Goal: Information Seeking & Learning: Learn about a topic

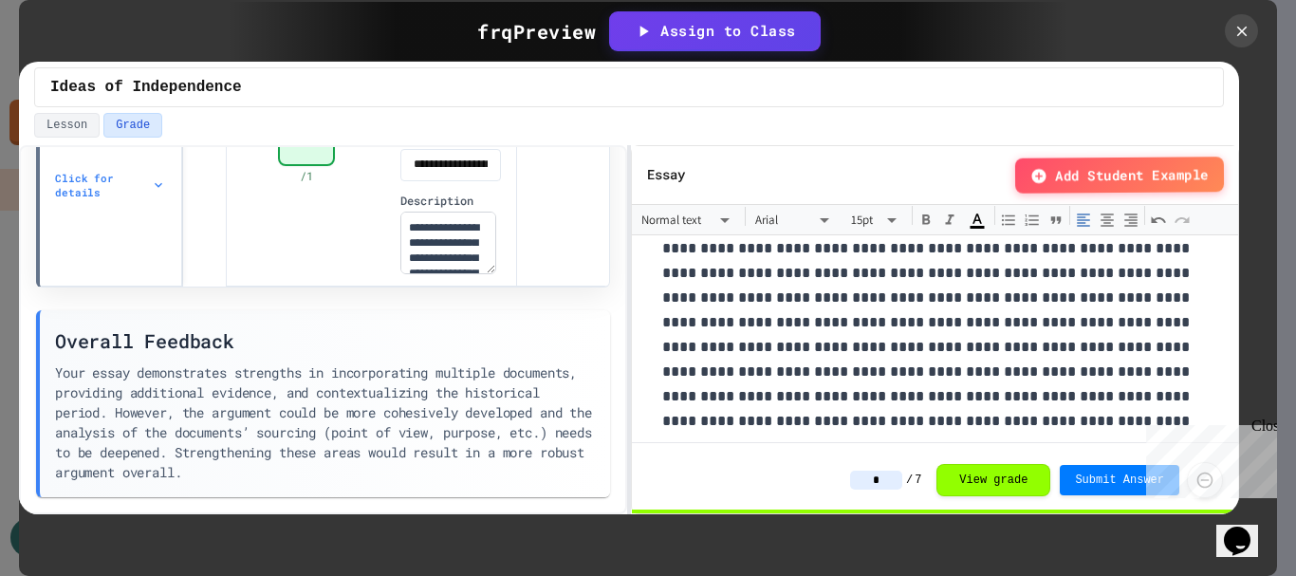
scroll to position [474, 0]
click at [1267, 422] on div "Close" at bounding box center [1263, 429] width 24 height 24
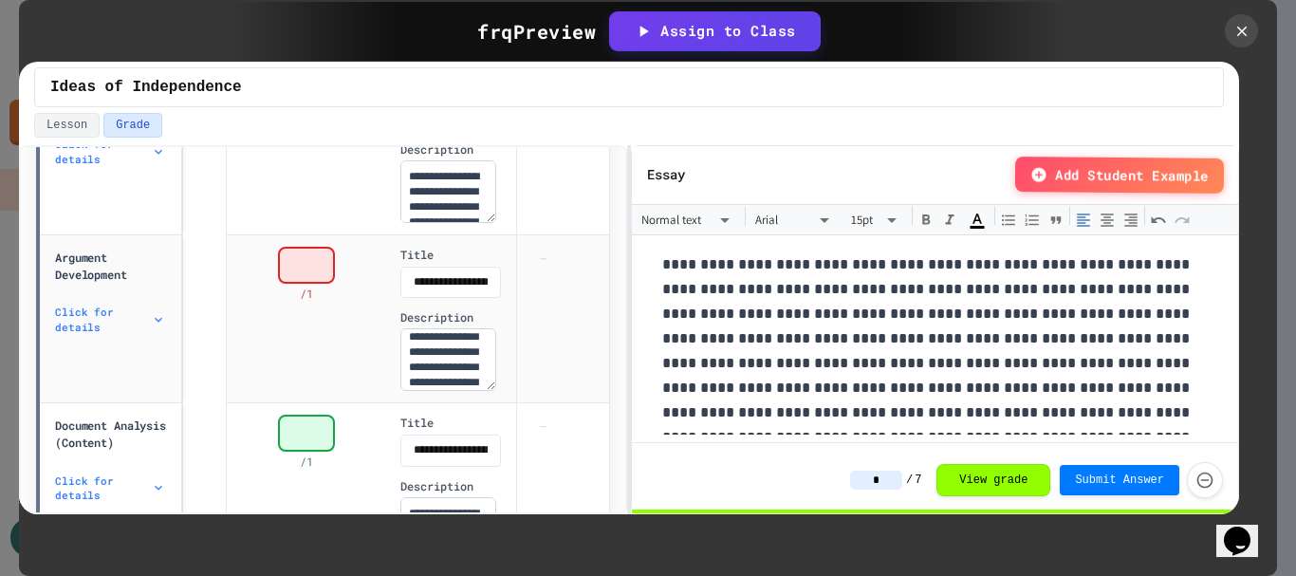
scroll to position [759, 0]
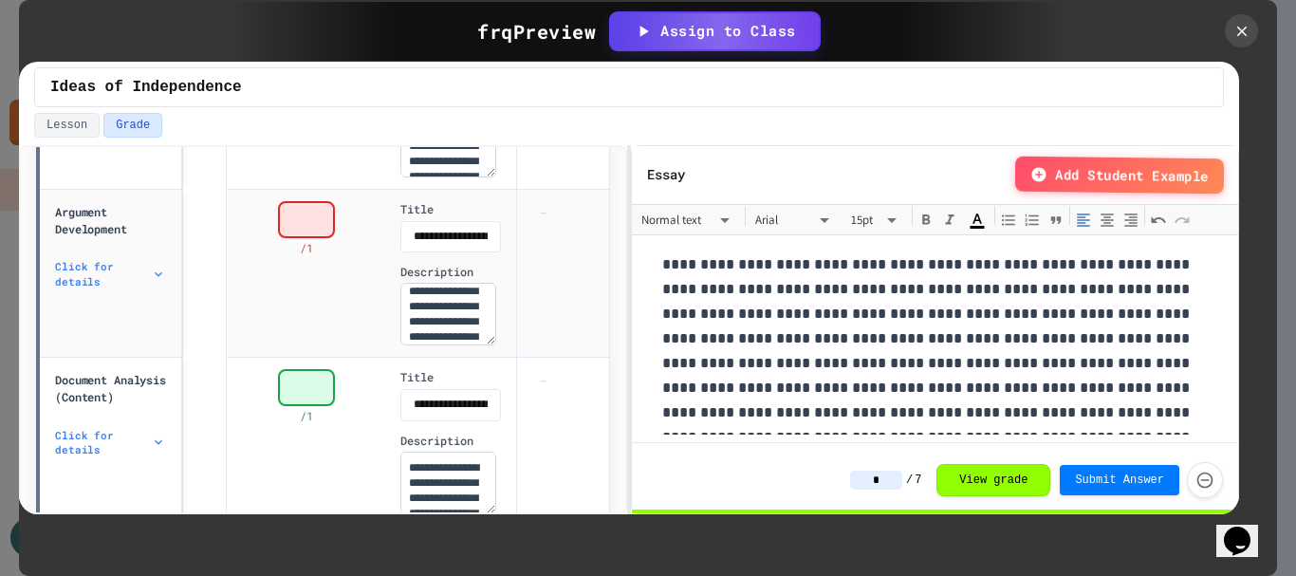
click at [162, 279] on div "Click for details" at bounding box center [110, 273] width 111 height 29
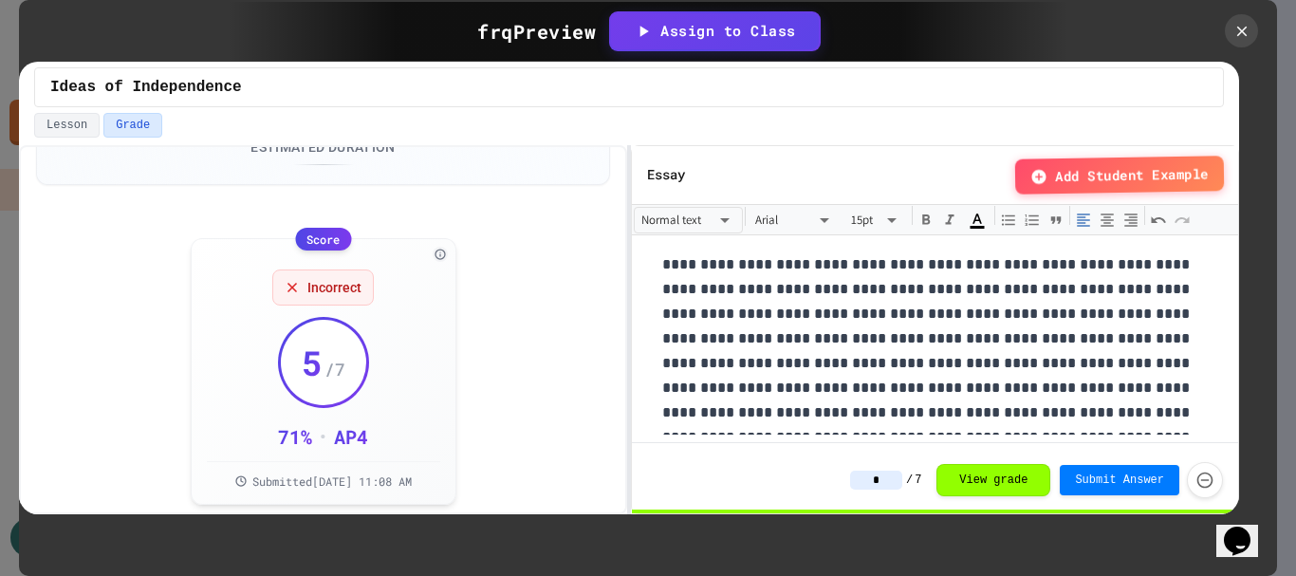
scroll to position [0, 0]
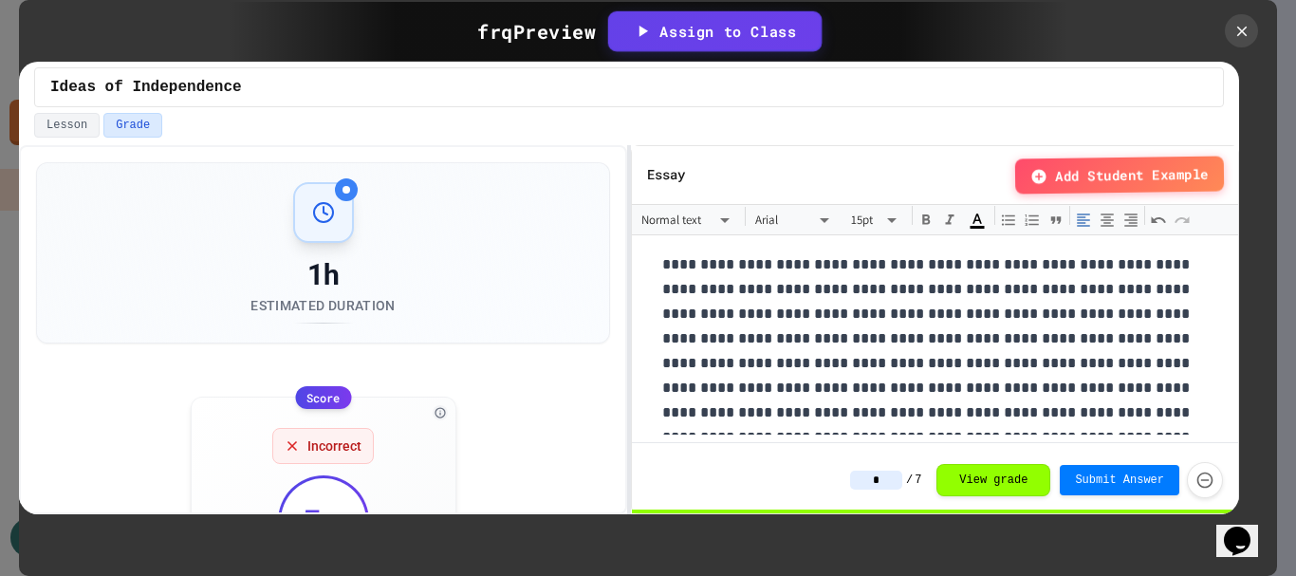
click at [714, 36] on div "Assign to Class" at bounding box center [714, 31] width 163 height 22
click at [1256, 40] on icon at bounding box center [1265, 30] width 19 height 19
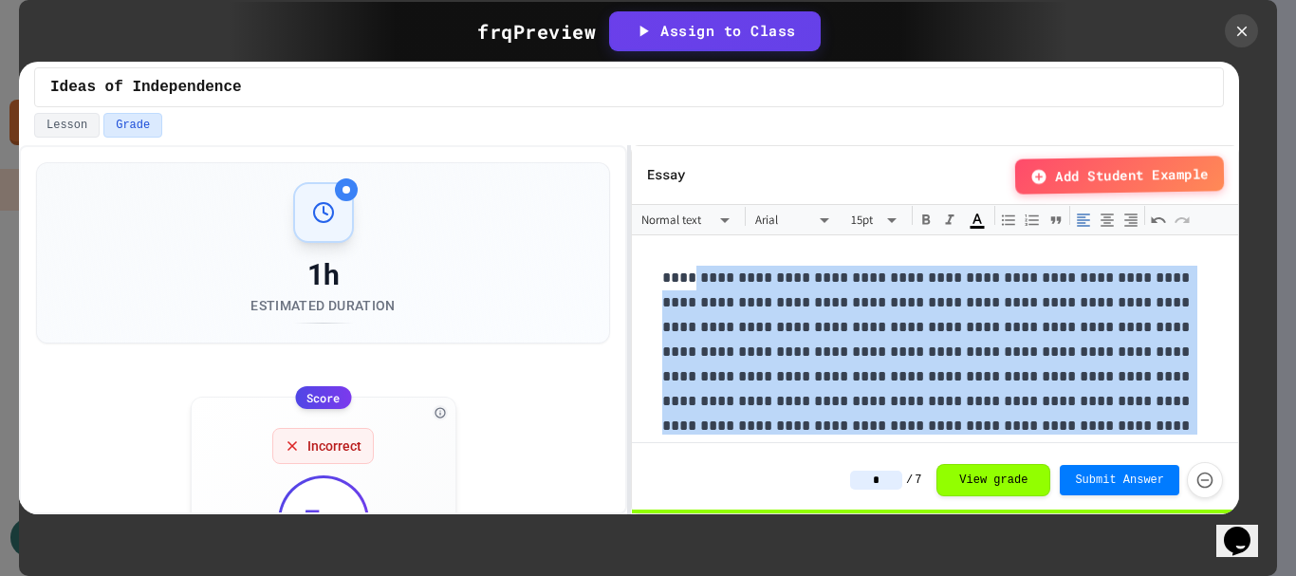
drag, startPoint x: 962, startPoint y: 398, endPoint x: 690, endPoint y: 288, distance: 293.6
